Goal: Transaction & Acquisition: Purchase product/service

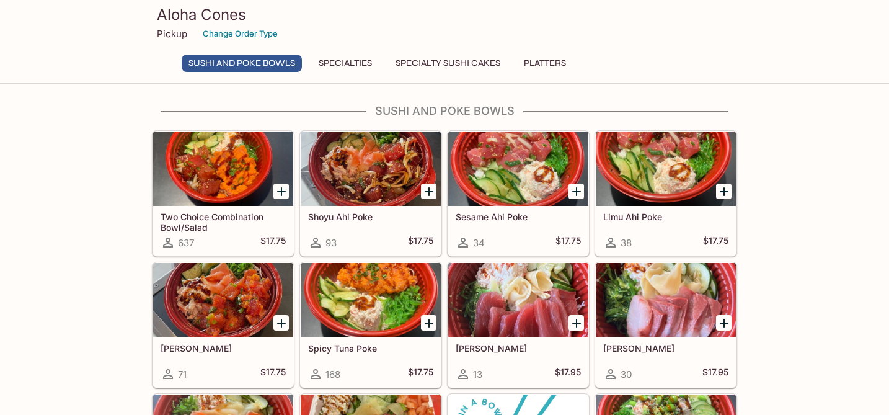
click at [359, 63] on button "Specialties" at bounding box center [345, 63] width 67 height 17
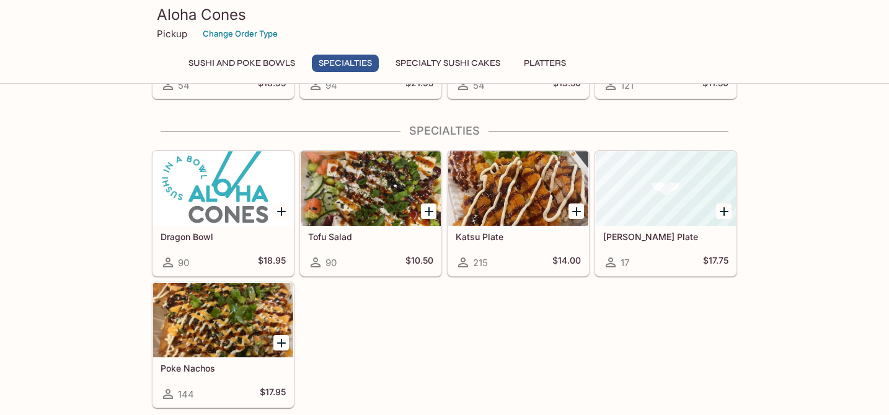
scroll to position [439, 0]
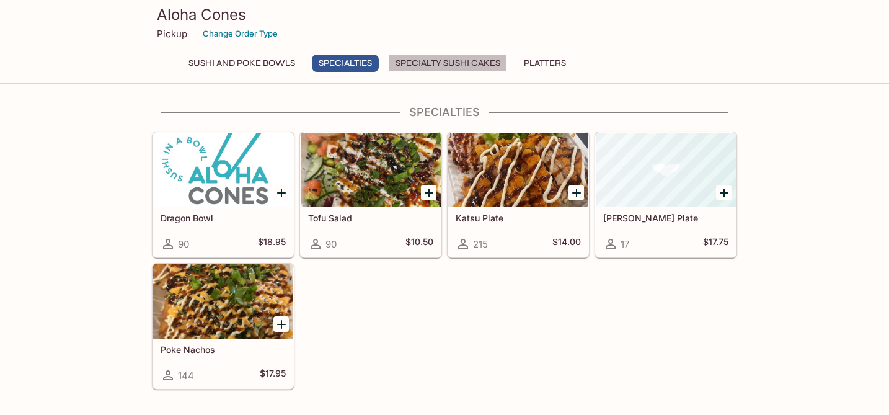
click at [432, 63] on button "Specialty Sushi Cakes" at bounding box center [448, 63] width 118 height 17
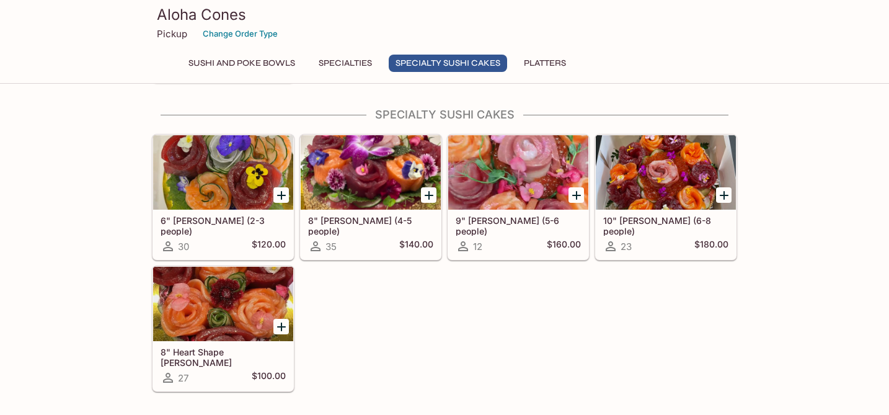
scroll to position [748, 0]
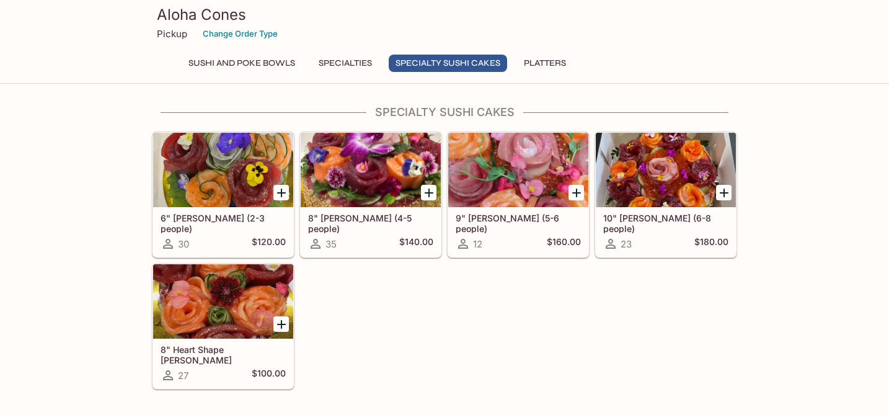
click at [546, 62] on button "Platters" at bounding box center [545, 63] width 56 height 17
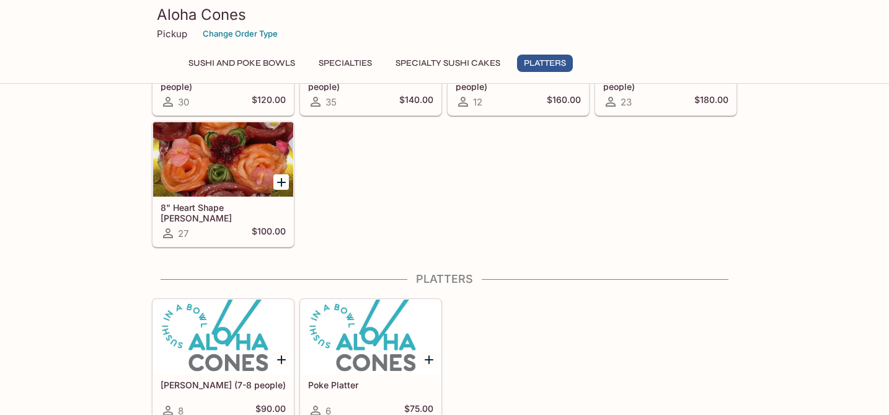
scroll to position [900, 0]
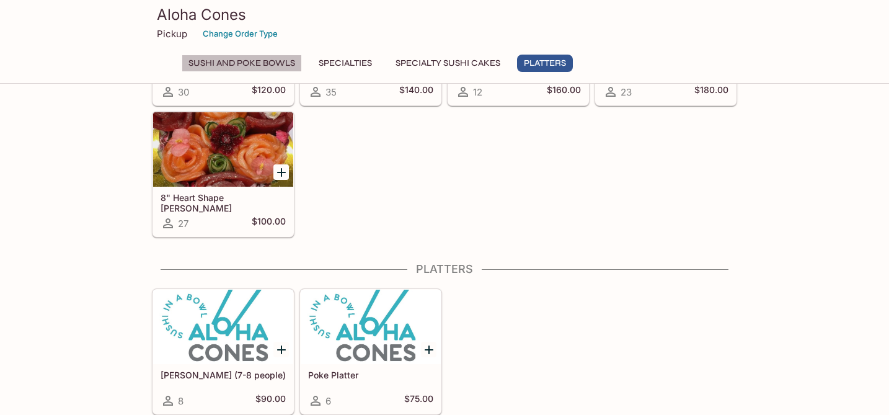
click at [273, 64] on button "Sushi and Poke Bowls" at bounding box center [242, 63] width 120 height 17
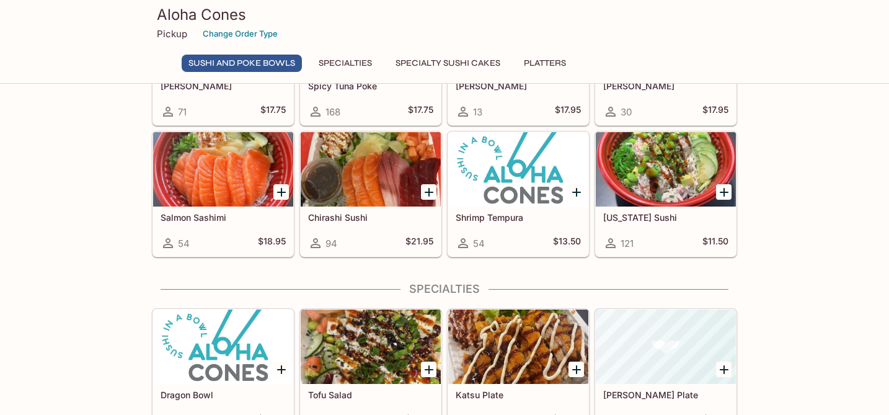
scroll to position [267, 0]
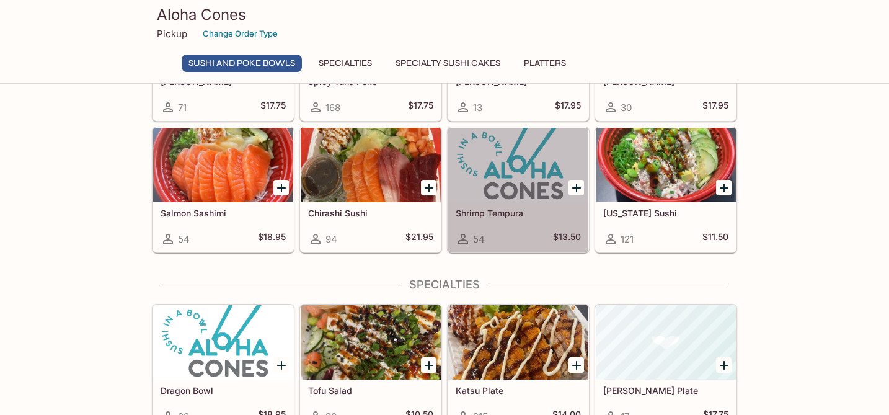
click at [552, 189] on div at bounding box center [518, 165] width 140 height 74
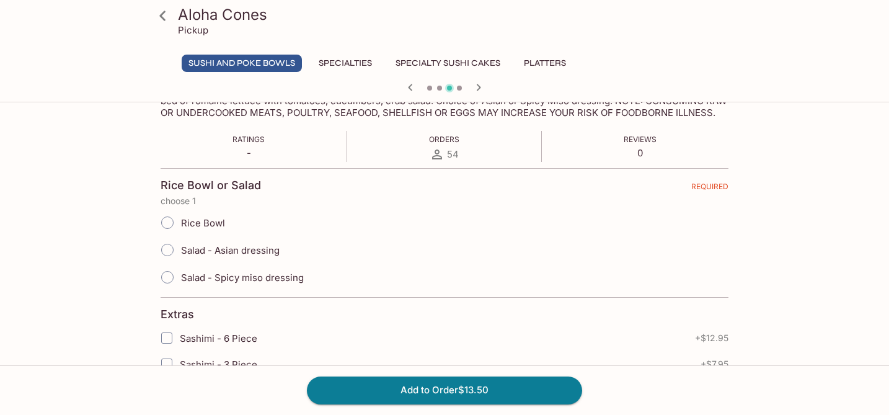
scroll to position [240, 0]
click at [167, 260] on input "Salad - Asian dressing" at bounding box center [167, 249] width 26 height 26
radio input "true"
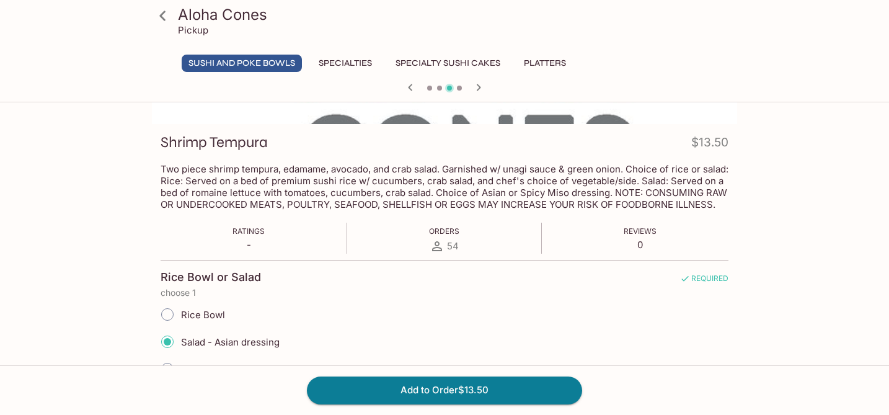
scroll to position [0, 0]
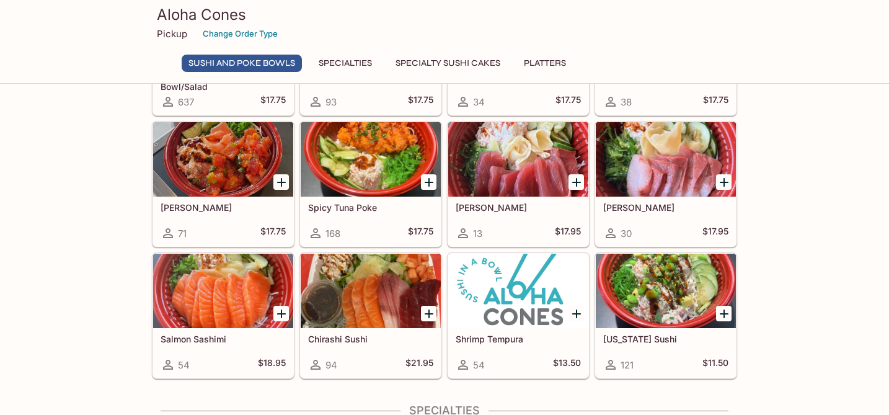
scroll to position [142, 0]
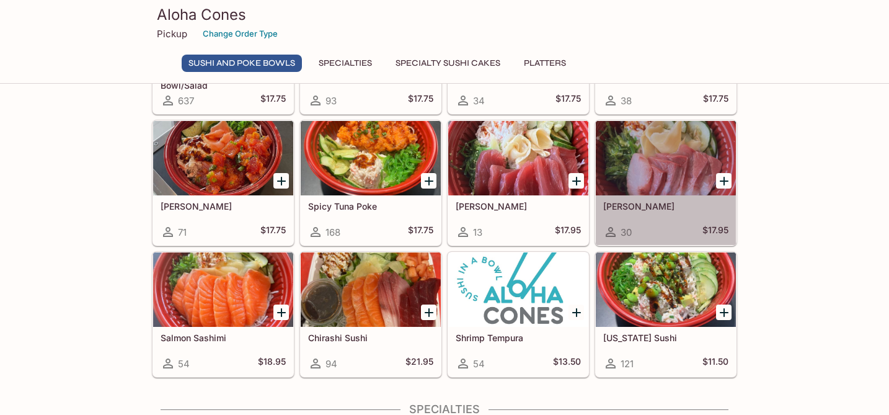
click at [678, 166] on div at bounding box center [666, 158] width 140 height 74
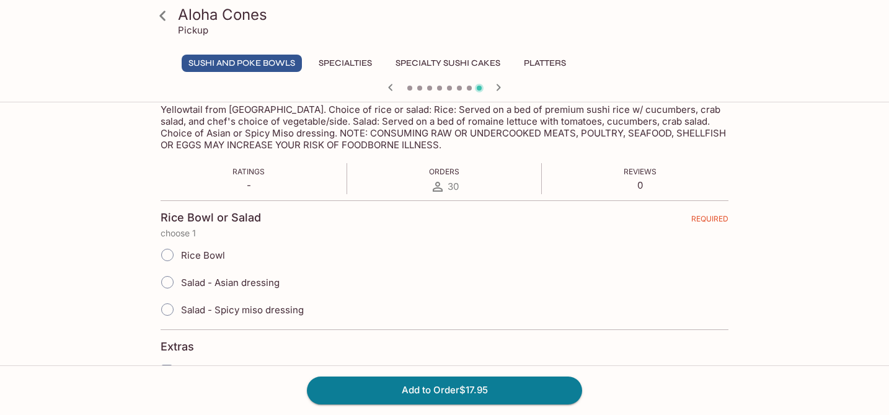
scroll to position [208, 0]
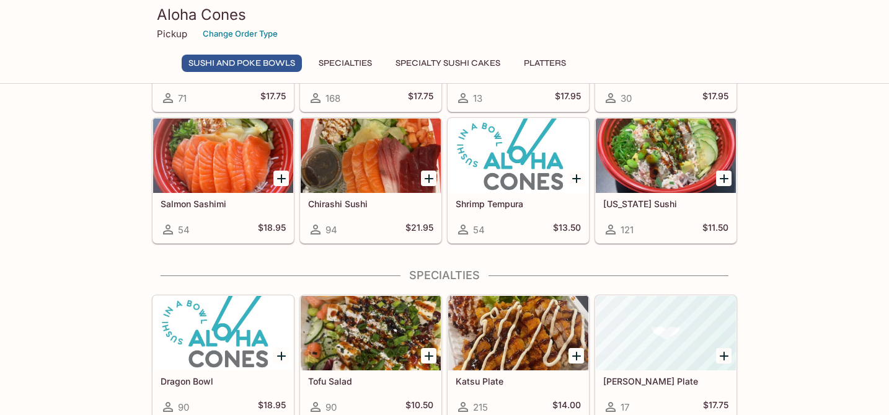
scroll to position [277, 0]
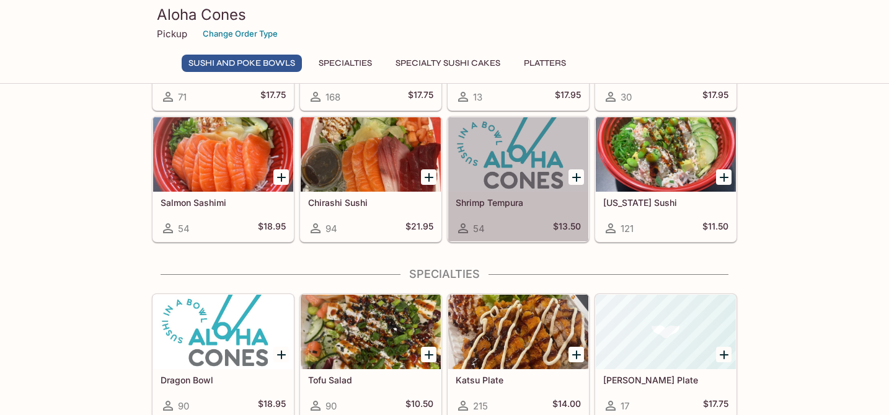
click at [546, 210] on div "Shrimp Tempura 54 $13.50" at bounding box center [518, 217] width 140 height 50
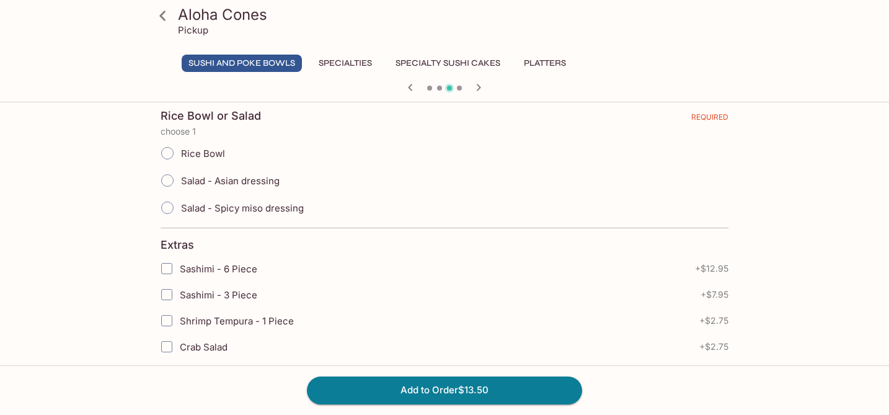
scroll to position [310, 0]
click at [165, 188] on input "Salad - Asian dressing" at bounding box center [167, 179] width 26 height 26
radio input "true"
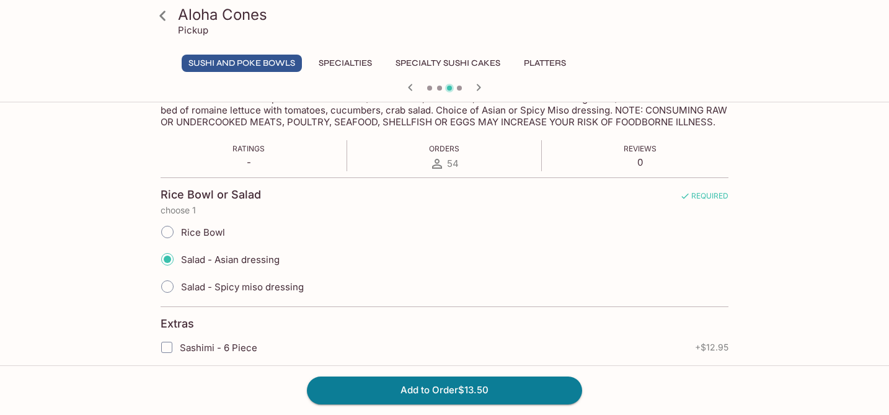
scroll to position [231, 0]
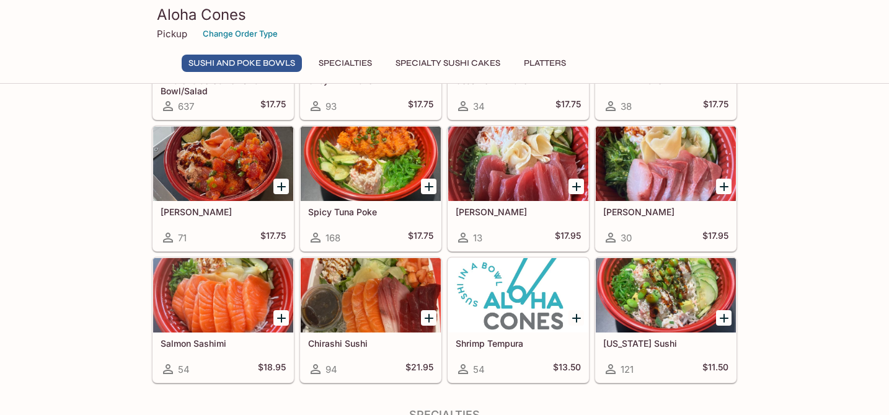
scroll to position [134, 0]
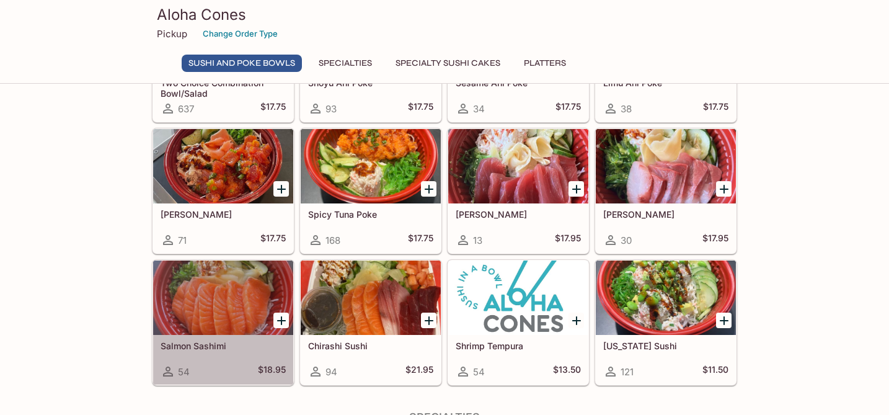
click at [251, 293] on div at bounding box center [223, 297] width 140 height 74
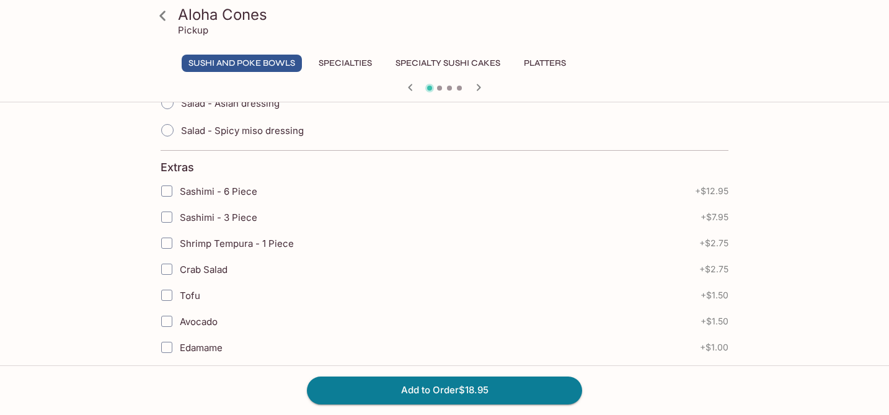
scroll to position [388, 0]
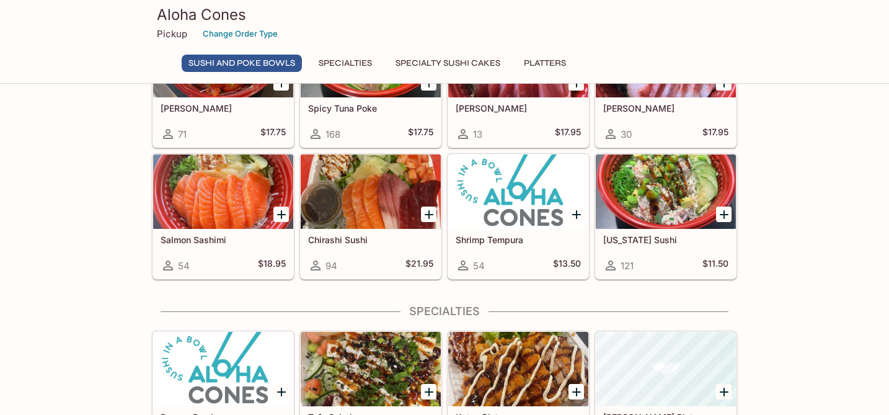
scroll to position [233, 0]
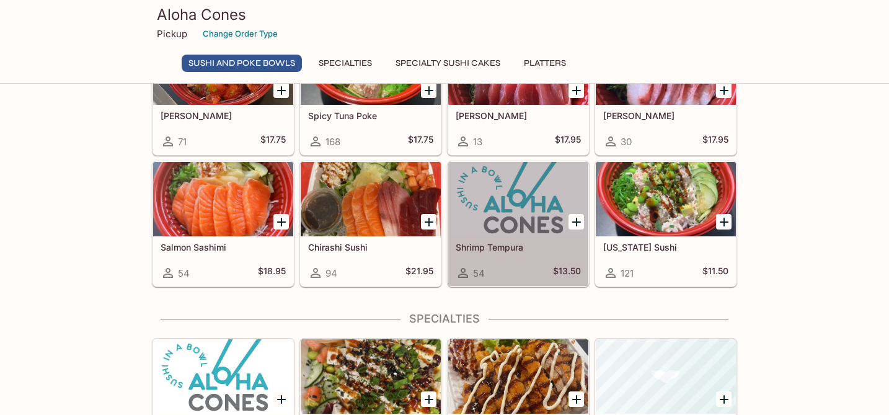
click at [525, 197] on div at bounding box center [518, 199] width 140 height 74
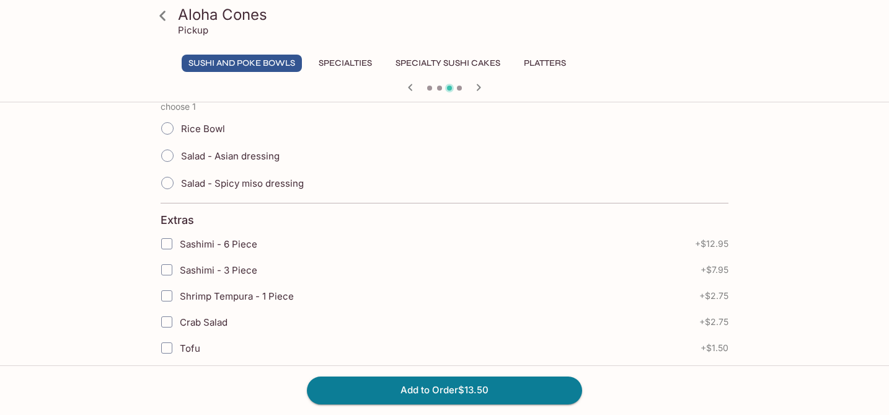
scroll to position [335, 0]
click at [166, 165] on input "Salad - Asian dressing" at bounding box center [167, 154] width 26 height 26
radio input "true"
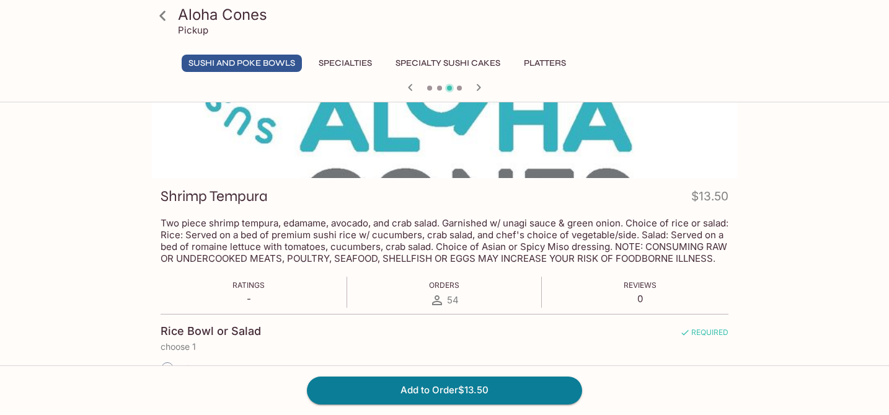
scroll to position [0, 0]
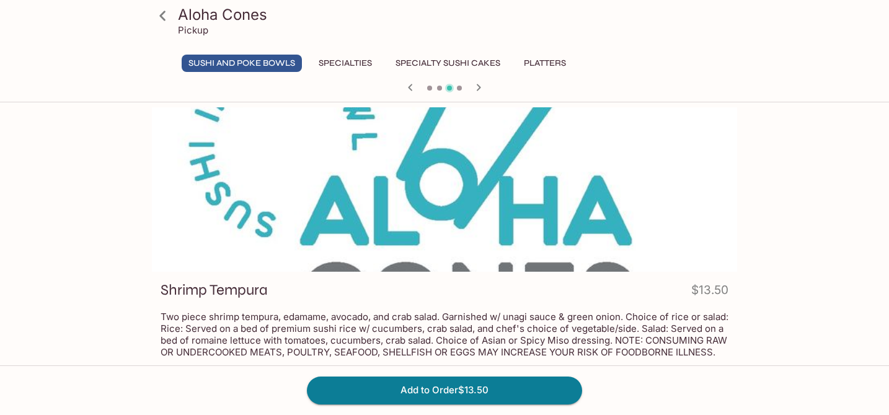
scroll to position [233, 0]
